Goal: Book appointment/travel/reservation

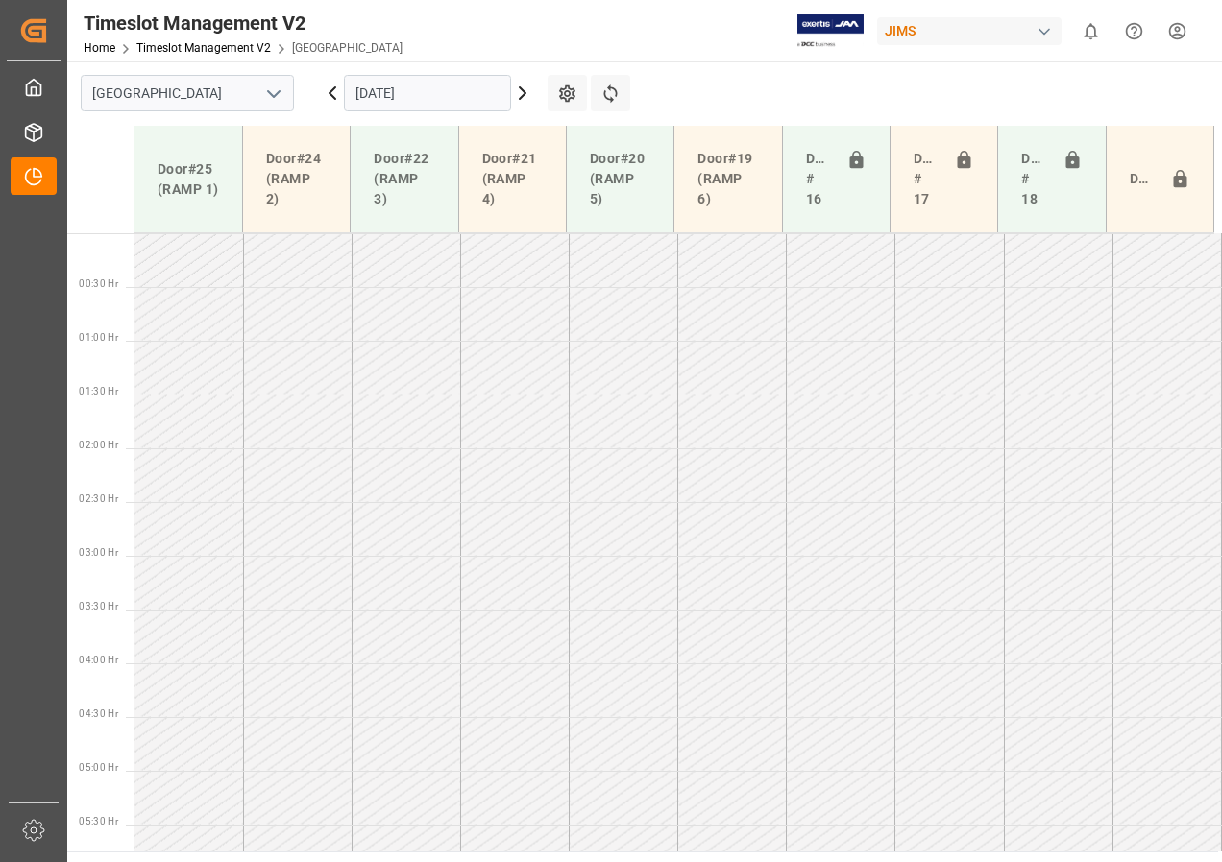
scroll to position [600, 0]
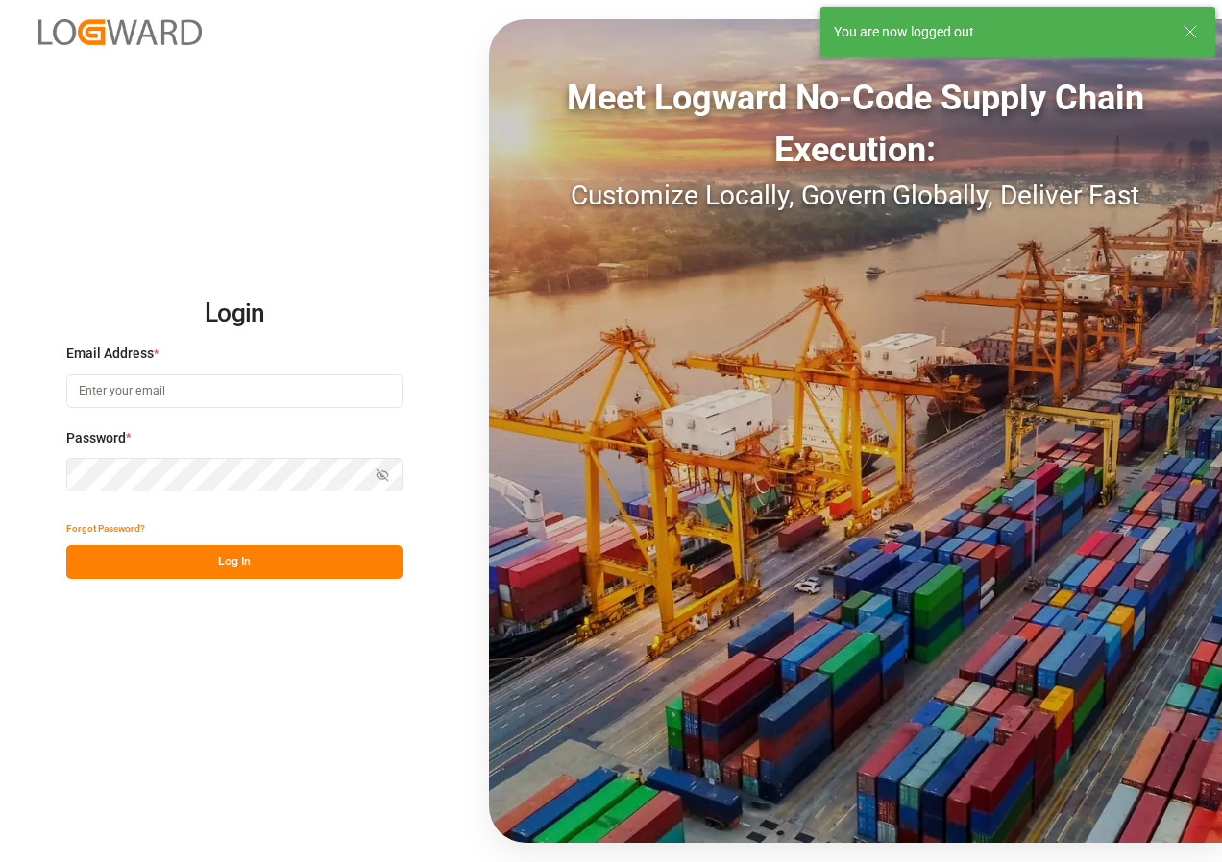
type input "[EMAIL_ADDRESS][DOMAIN_NAME]"
click at [242, 571] on button "Log In" at bounding box center [234, 562] width 336 height 34
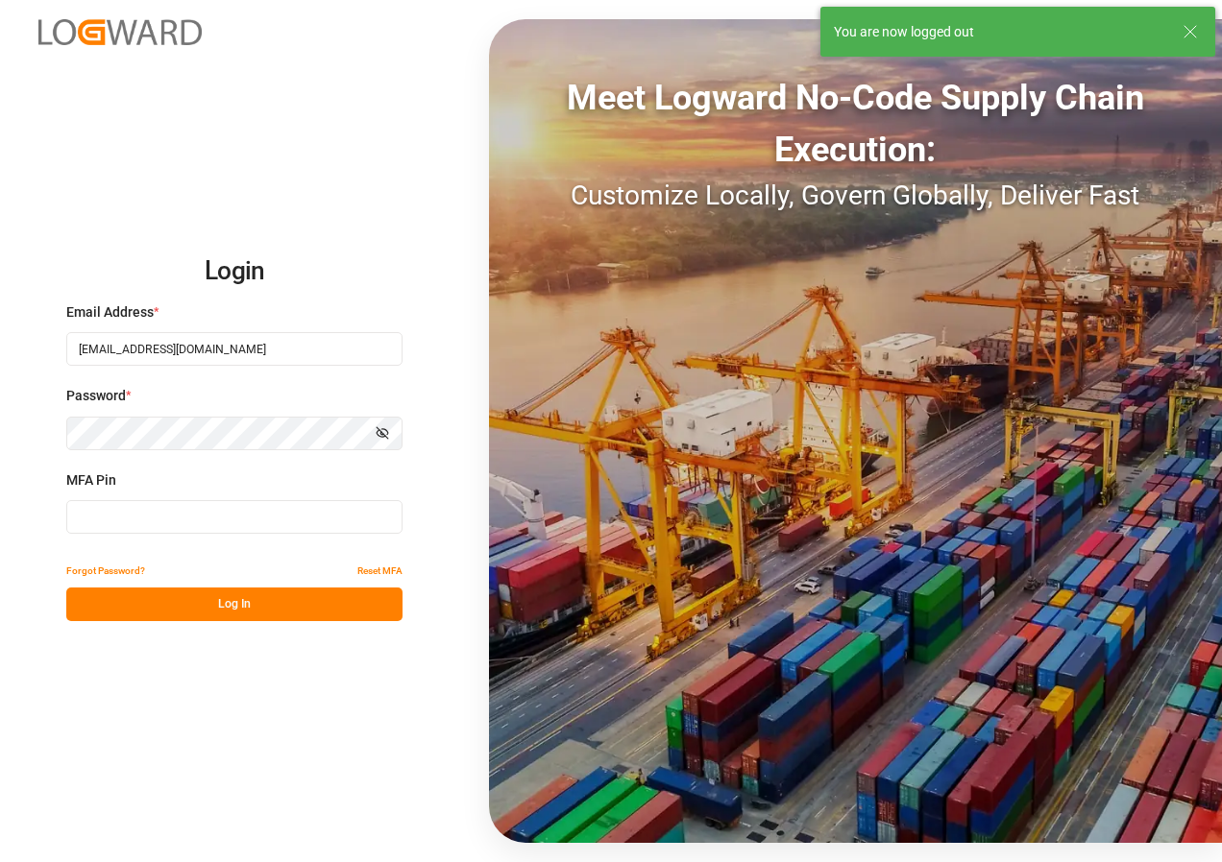
click at [128, 521] on input at bounding box center [234, 517] width 336 height 34
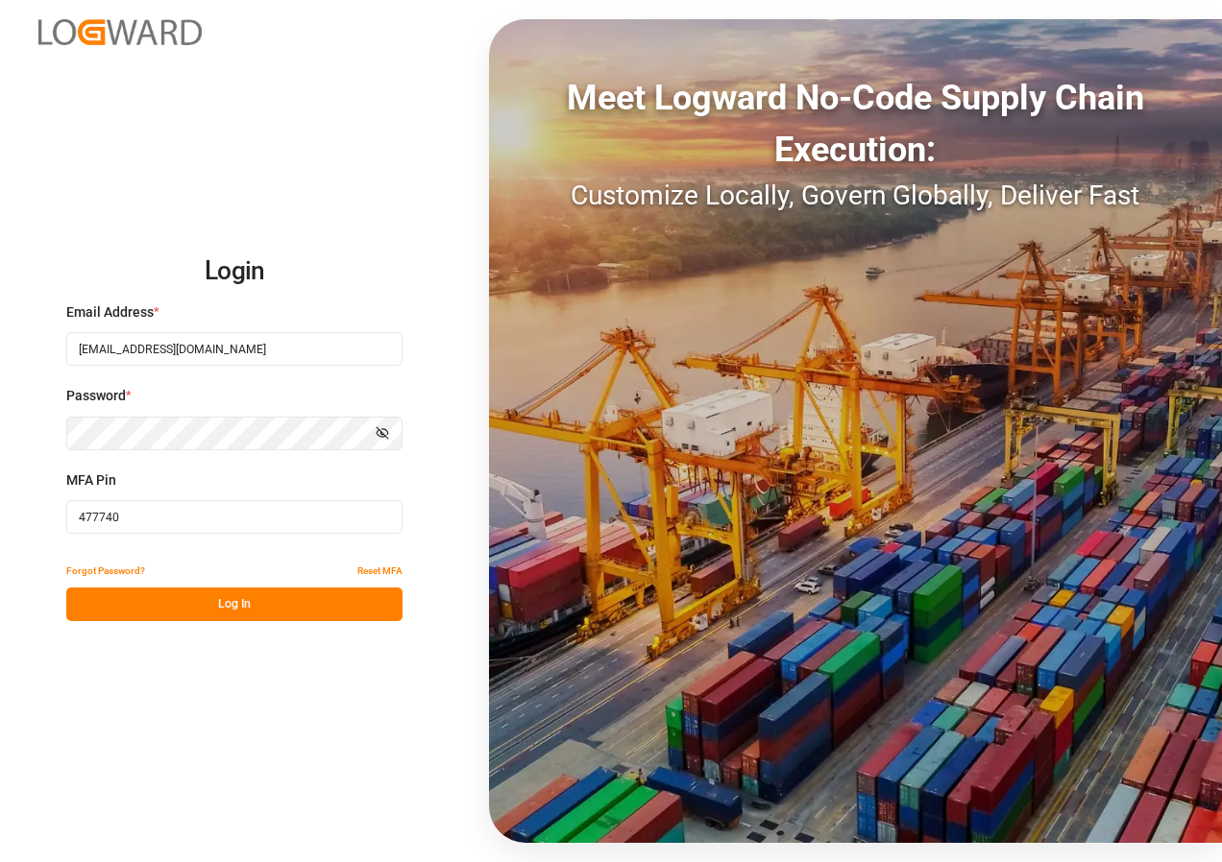
type input "477740"
click at [213, 604] on button "Log In" at bounding box center [234, 605] width 336 height 34
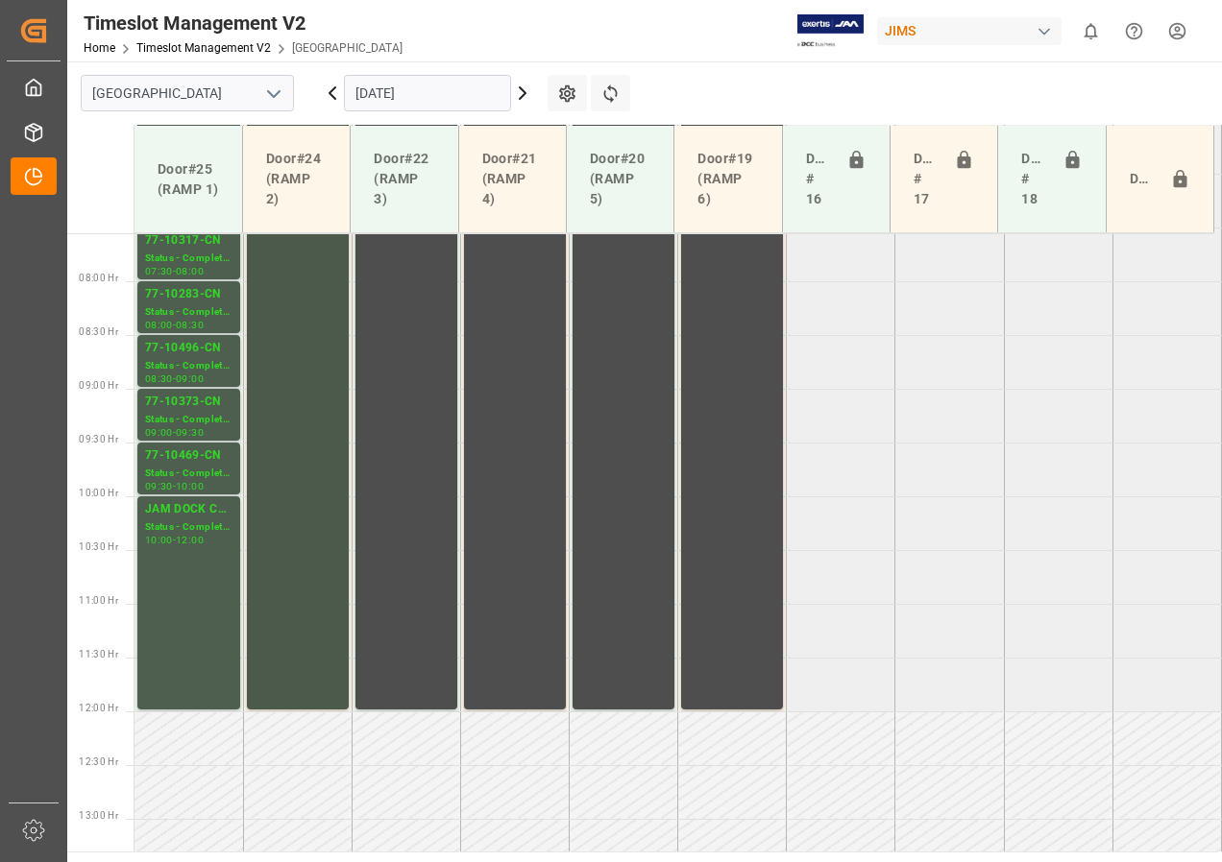
scroll to position [623, 0]
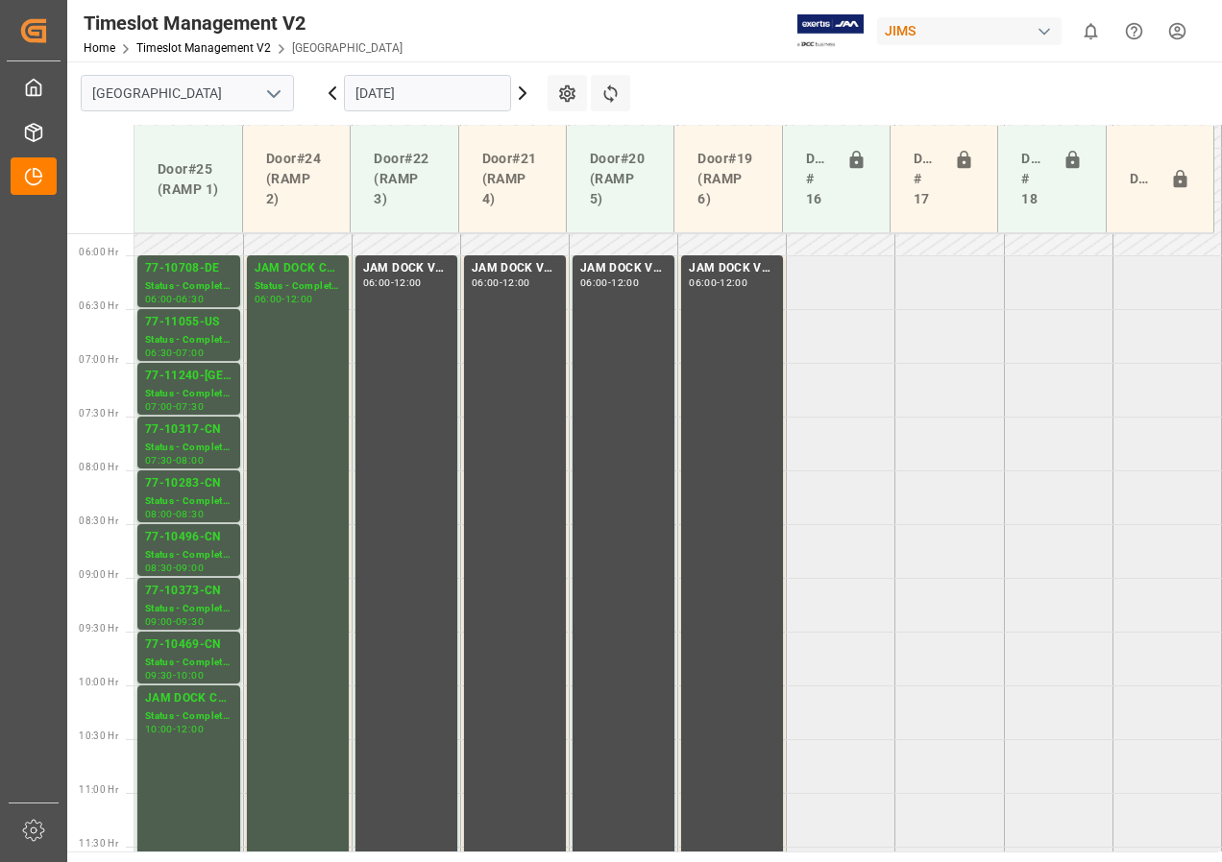
click at [368, 95] on input "[DATE]" at bounding box center [427, 93] width 167 height 36
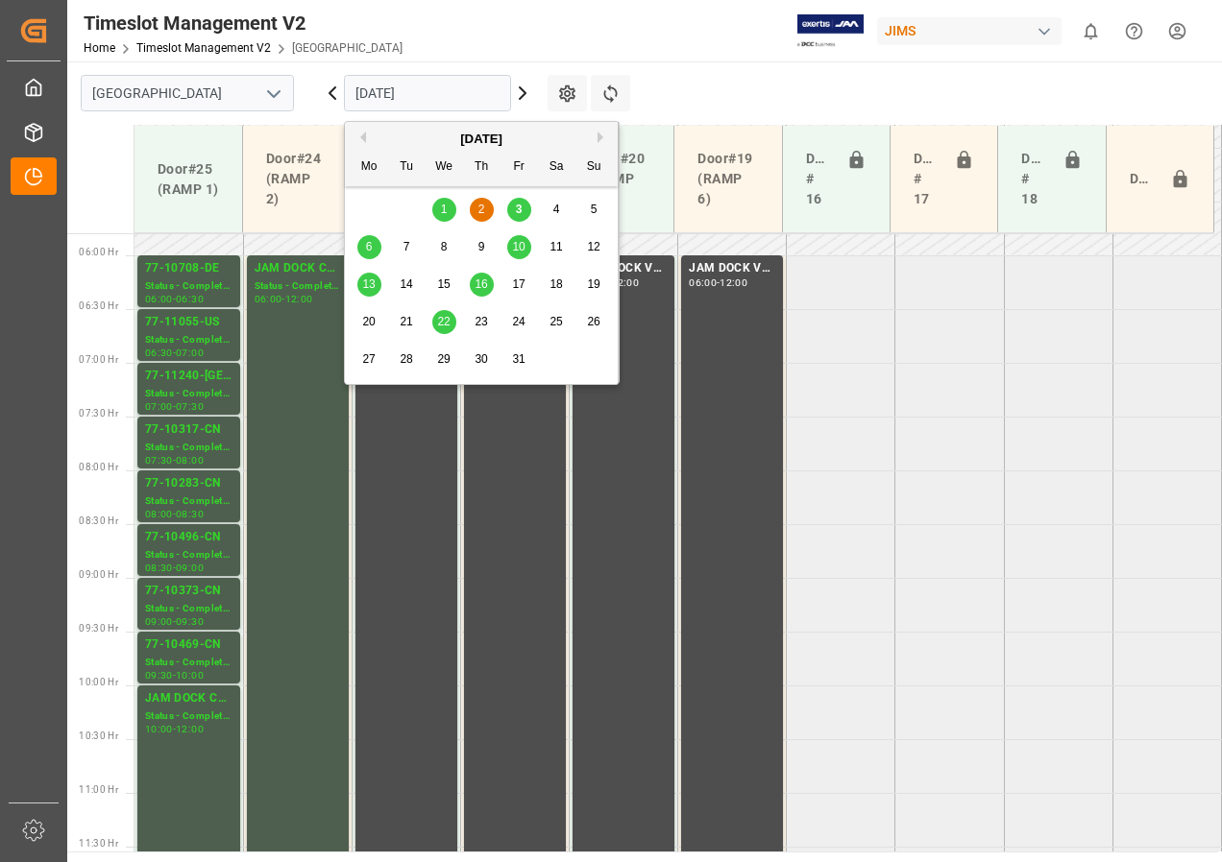
click at [516, 206] on span "3" at bounding box center [519, 209] width 7 height 13
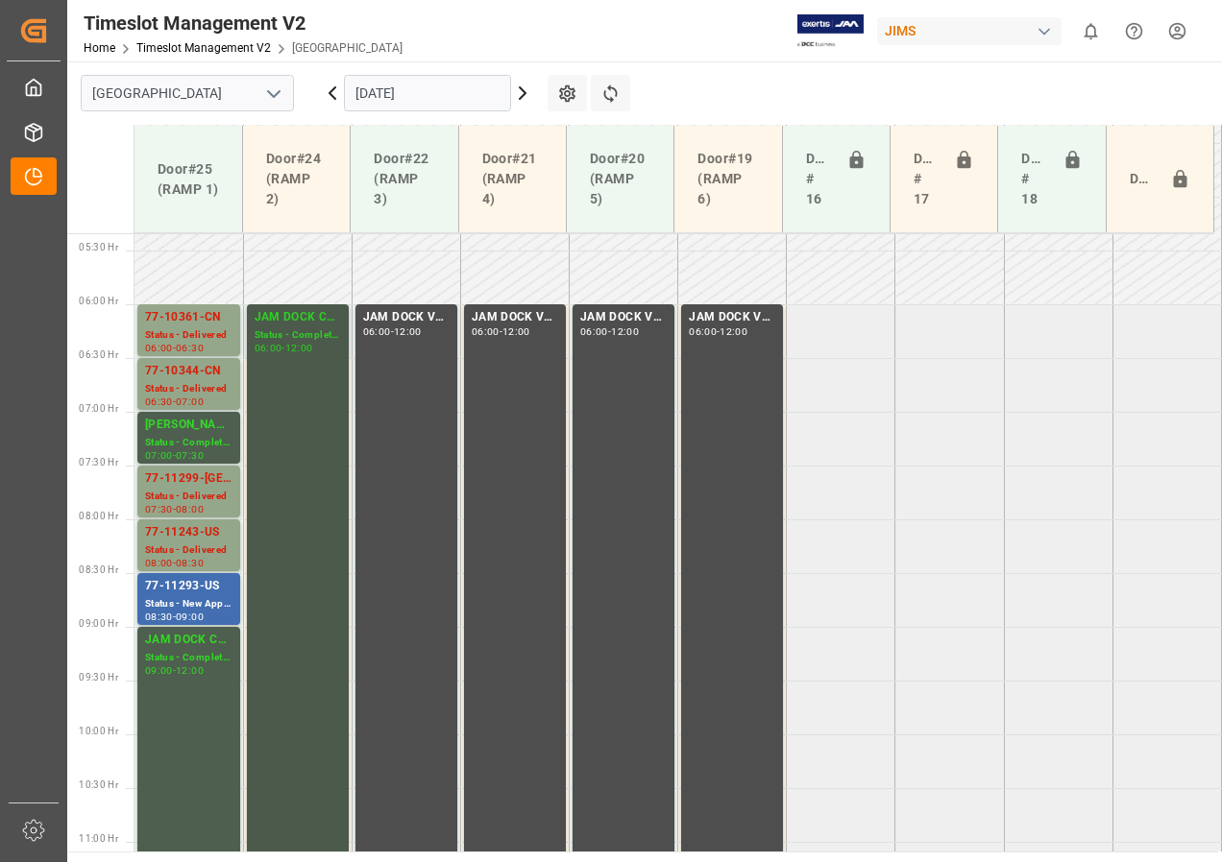
scroll to position [719, 0]
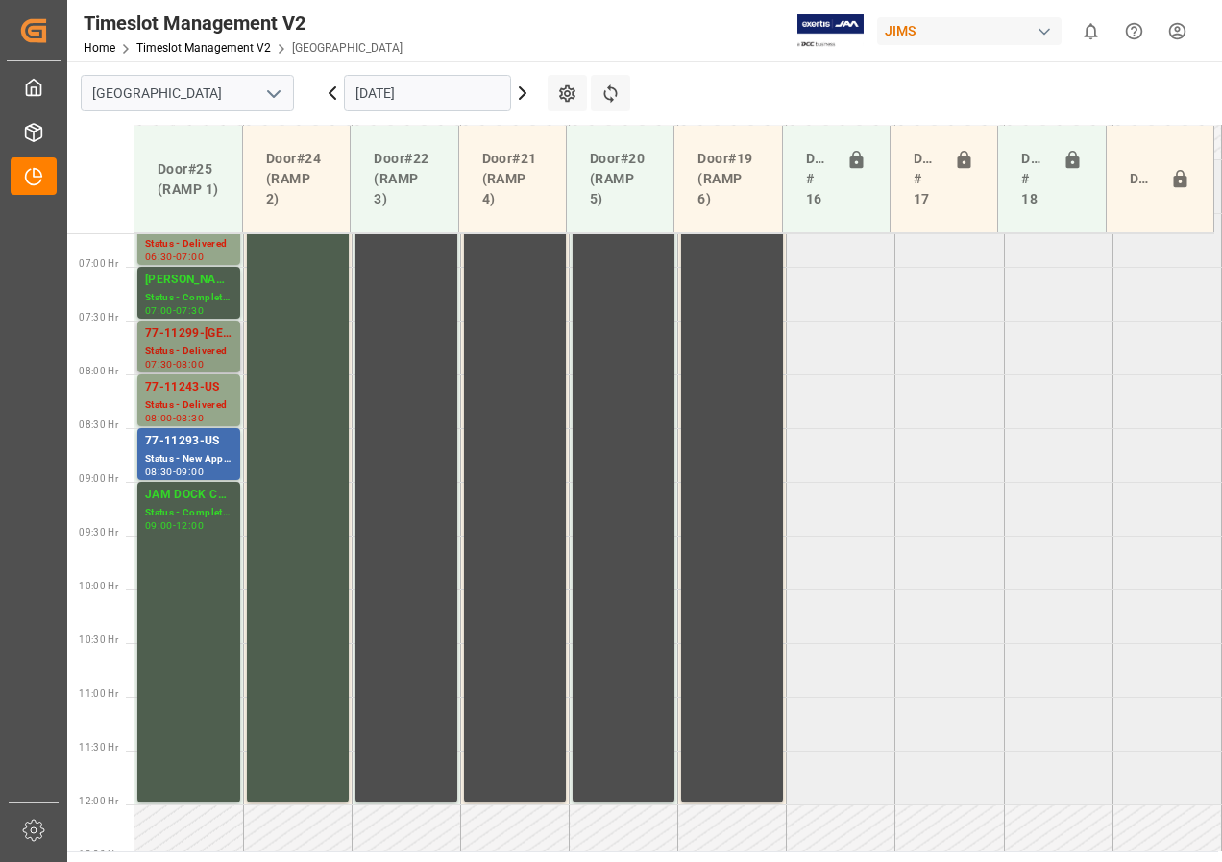
click at [215, 342] on div "77-11299-[GEOGRAPHIC_DATA]" at bounding box center [188, 334] width 87 height 19
click at [206, 390] on div "77-11243-US" at bounding box center [188, 387] width 87 height 19
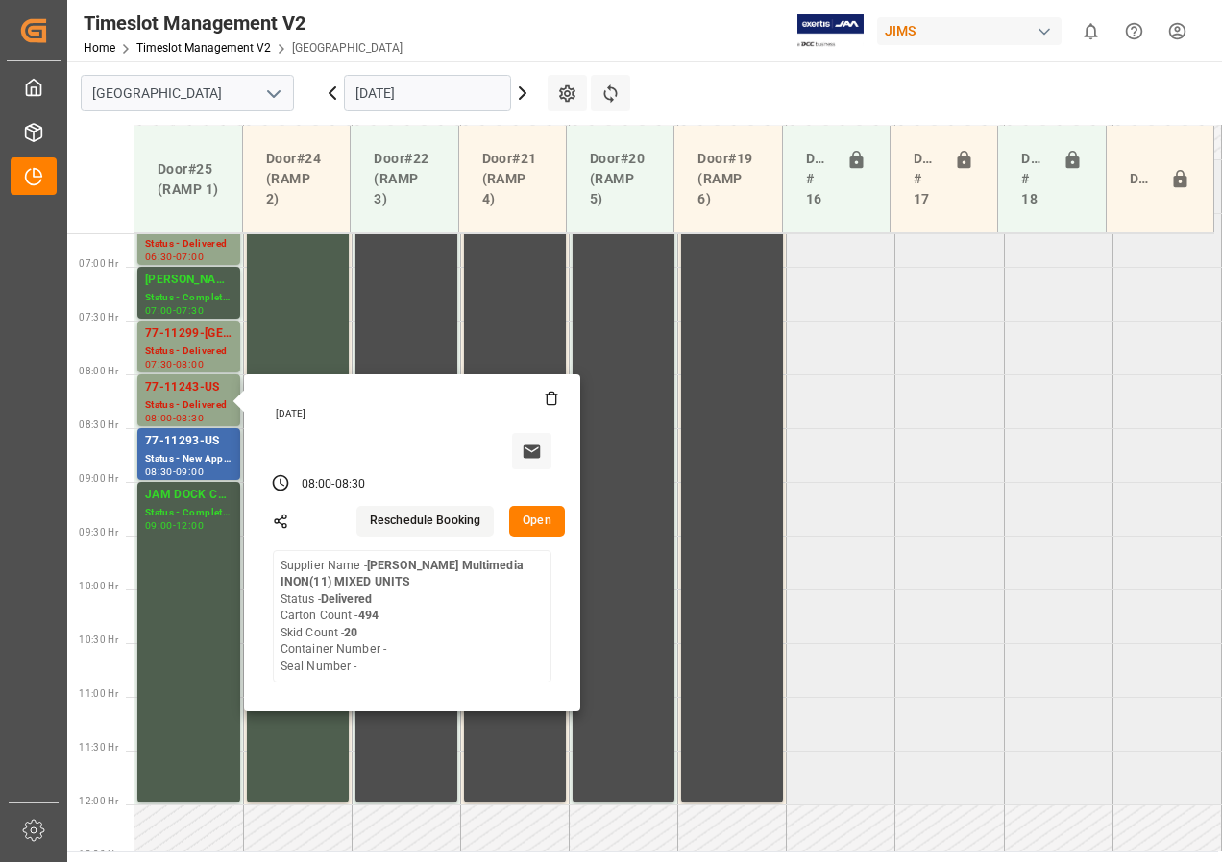
click at [382, 99] on input "[DATE]" at bounding box center [427, 93] width 167 height 36
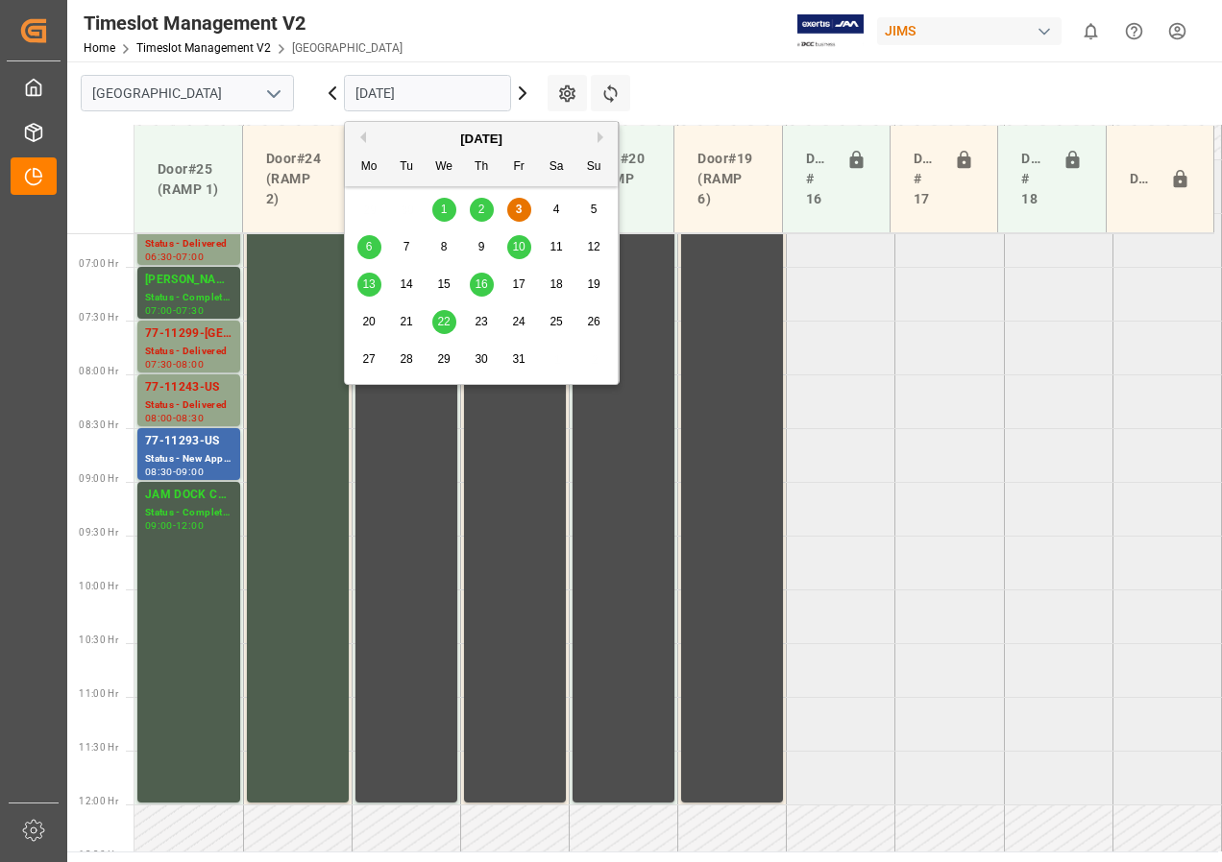
click at [374, 244] on div "6" at bounding box center [369, 247] width 24 height 23
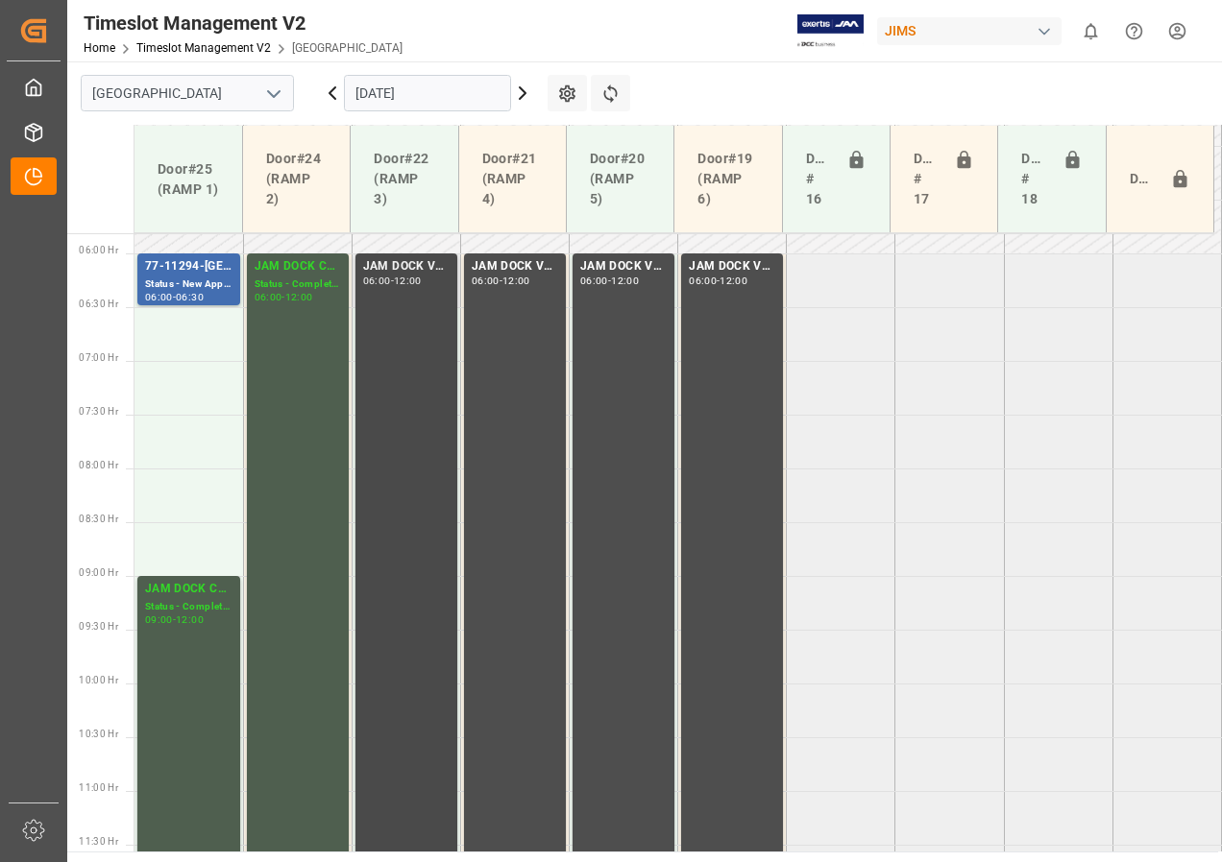
scroll to position [623, 0]
